Goal: Information Seeking & Learning: Learn about a topic

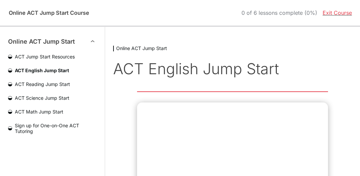
scroll to position [48, 0]
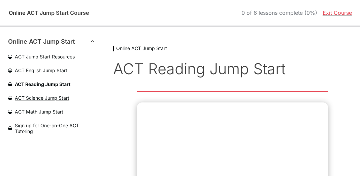
click at [56, 98] on span "ACT Science Jump Start" at bounding box center [54, 98] width 84 height 6
